Goal: Find specific page/section: Find specific page/section

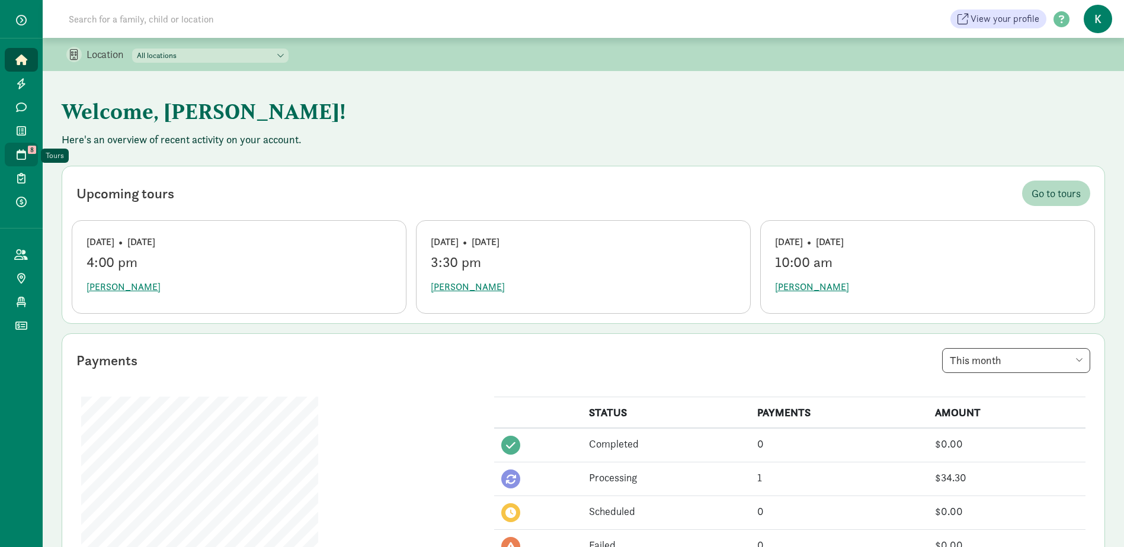
click at [26, 155] on span at bounding box center [21, 154] width 14 height 11
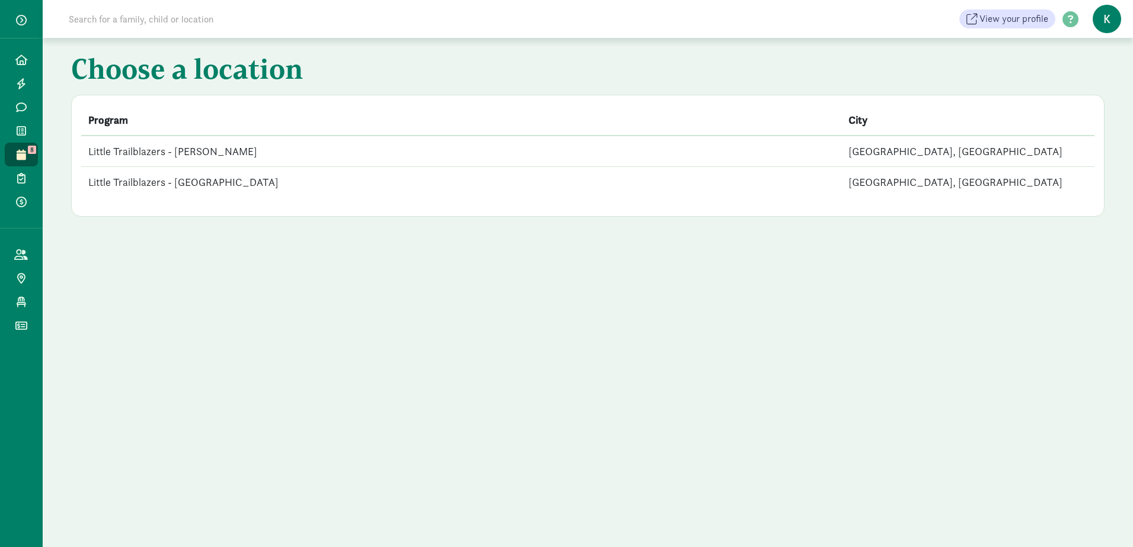
click at [209, 178] on td "Little Trailblazers - [GEOGRAPHIC_DATA]" at bounding box center [461, 182] width 760 height 31
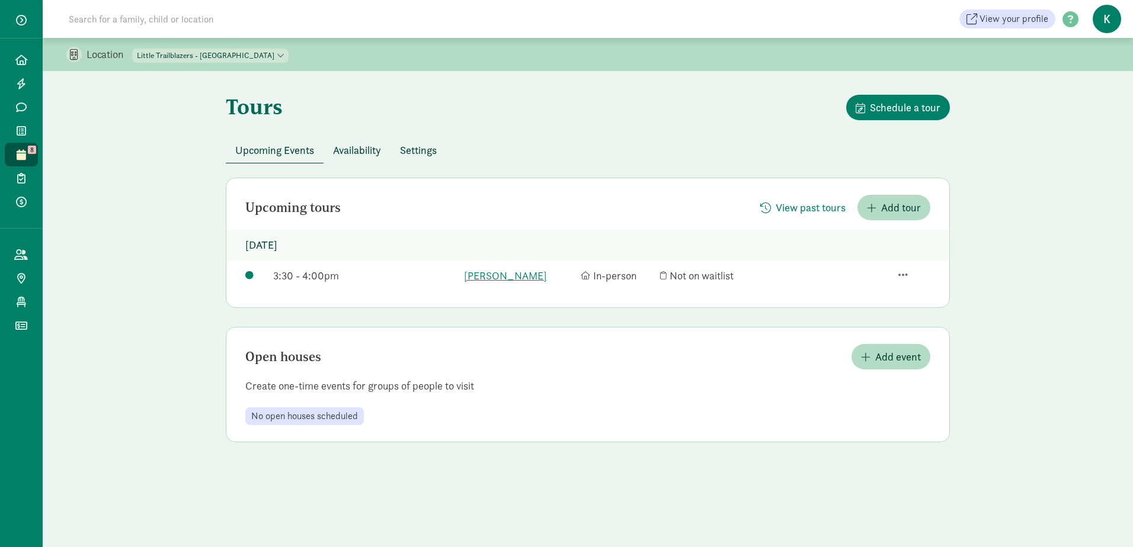
click at [172, 247] on div "Location [GEOGRAPHIC_DATA] - [GEOGRAPHIC_DATA][PERSON_NAME] - [GEOGRAPHIC_DATA]…" at bounding box center [588, 252] width 1090 height 428
